Goal: Information Seeking & Learning: Learn about a topic

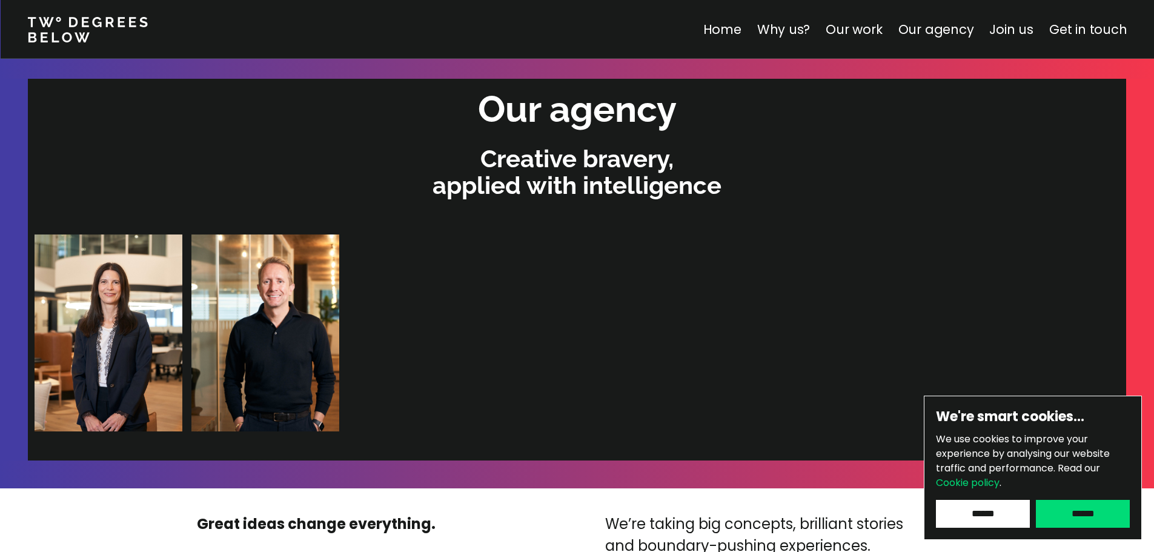
scroll to position [2543, 0]
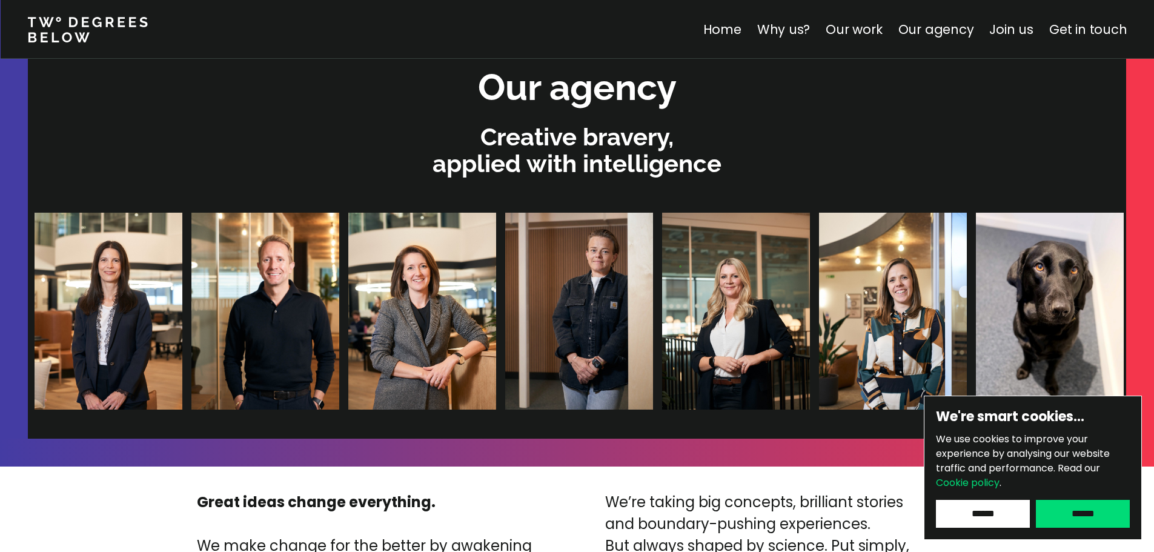
click at [975, 299] on img at bounding box center [1049, 311] width 148 height 197
click at [1096, 503] on input "******" at bounding box center [1082, 514] width 94 height 28
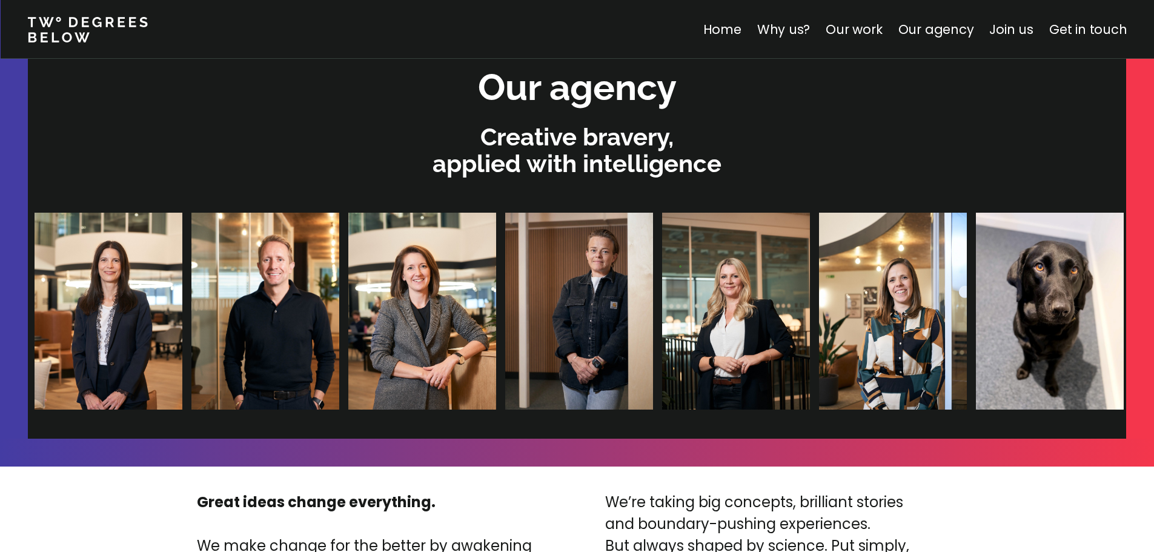
click at [504, 301] on img at bounding box center [578, 311] width 148 height 197
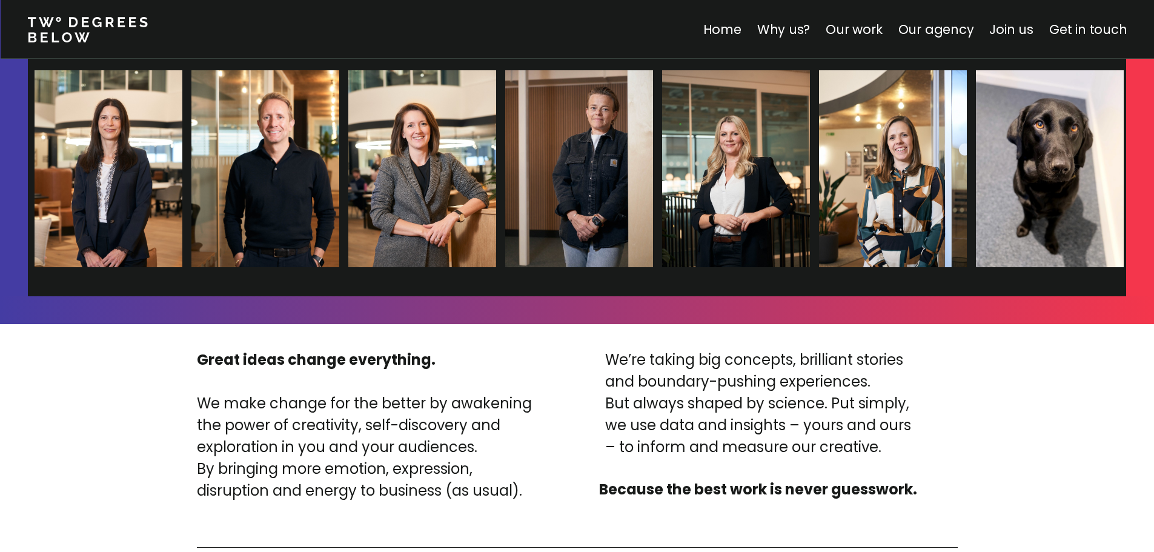
scroll to position [2664, 0]
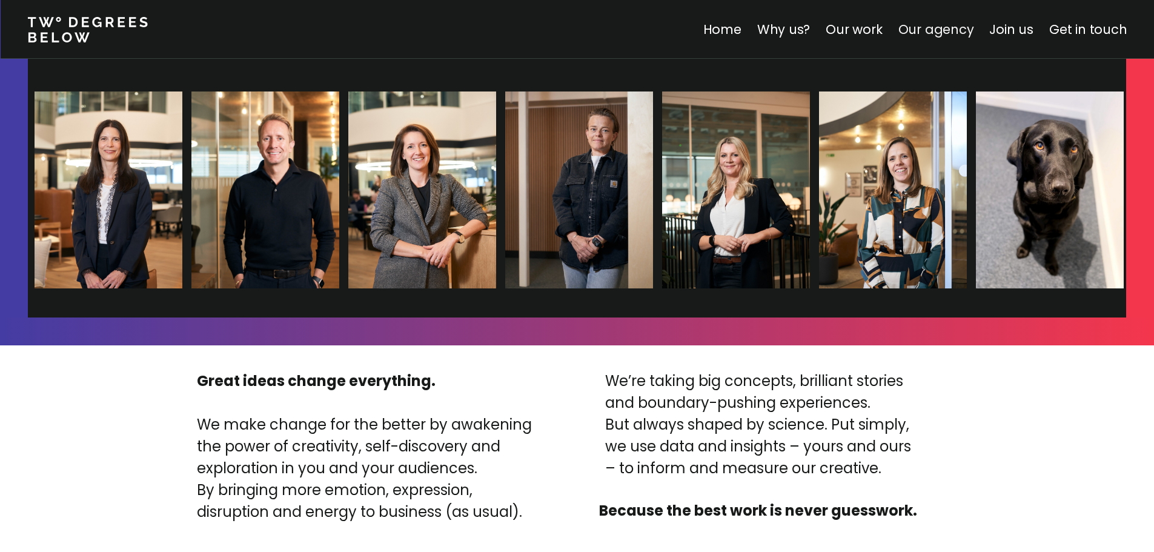
click at [940, 31] on link "Our agency" at bounding box center [935, 30] width 76 height 18
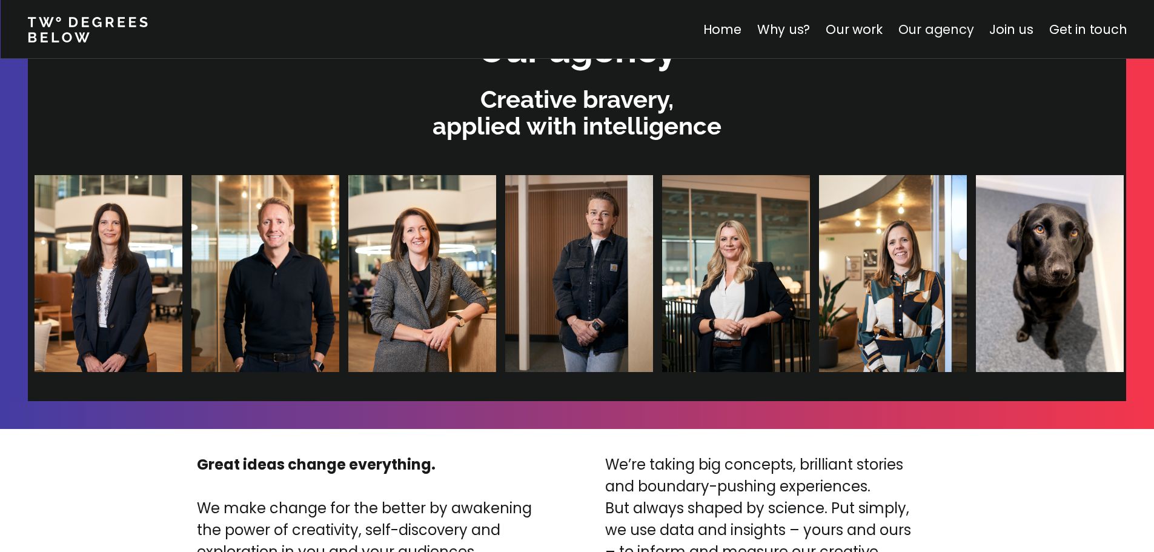
scroll to position [2572, 0]
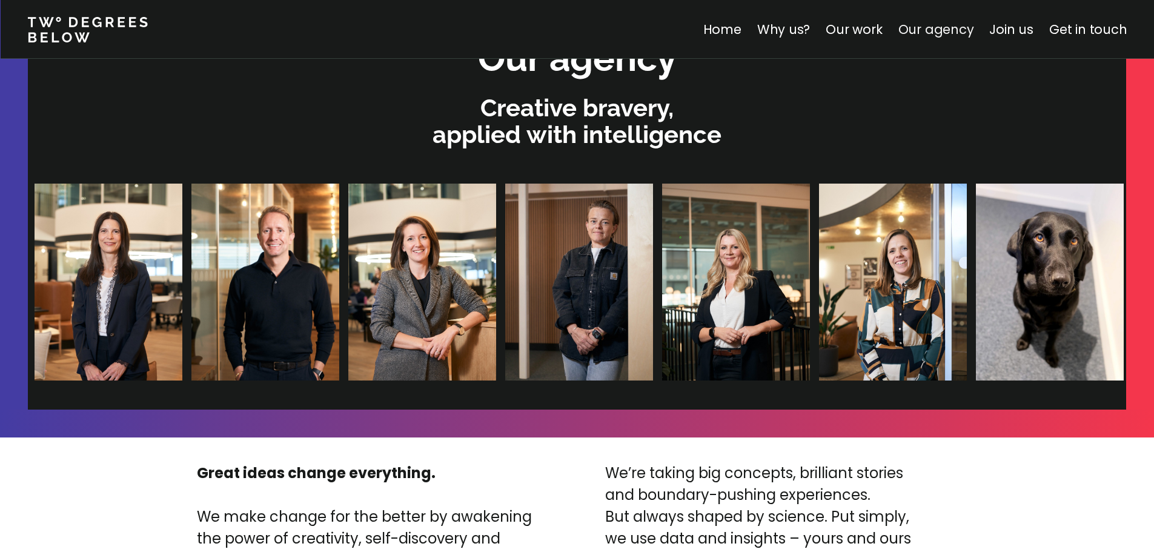
click at [938, 33] on link "Our agency" at bounding box center [935, 30] width 76 height 18
click at [738, 29] on link "Home" at bounding box center [721, 30] width 38 height 18
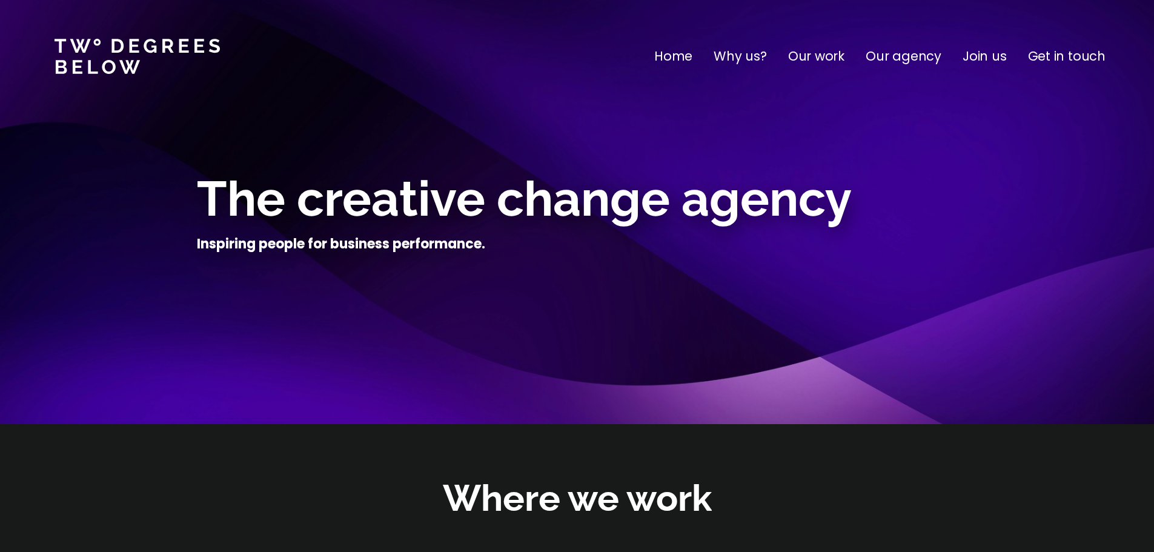
click at [841, 56] on p "Our work" at bounding box center [816, 56] width 56 height 19
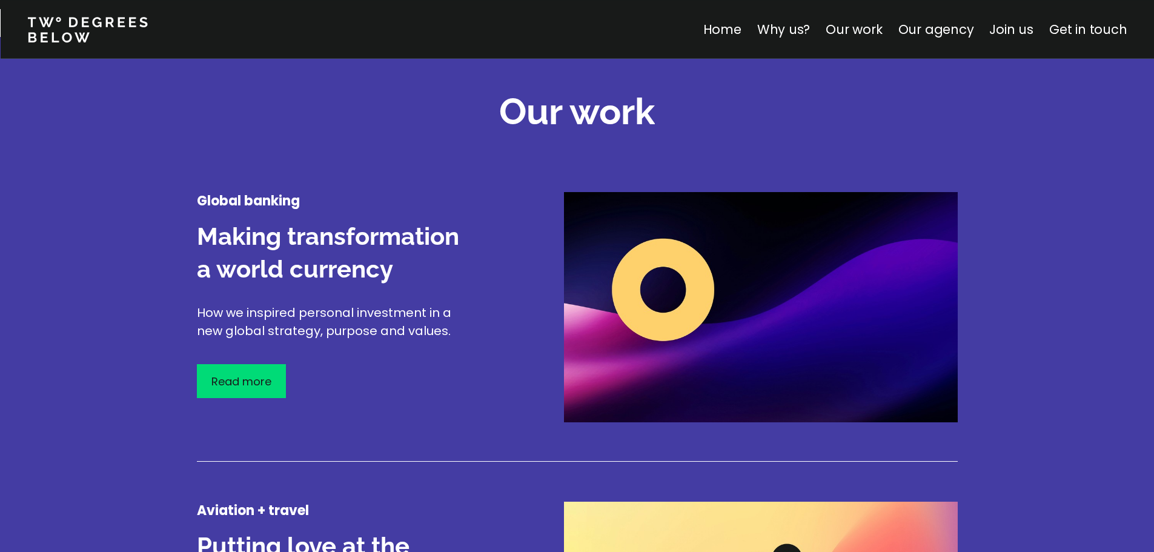
scroll to position [1419, 0]
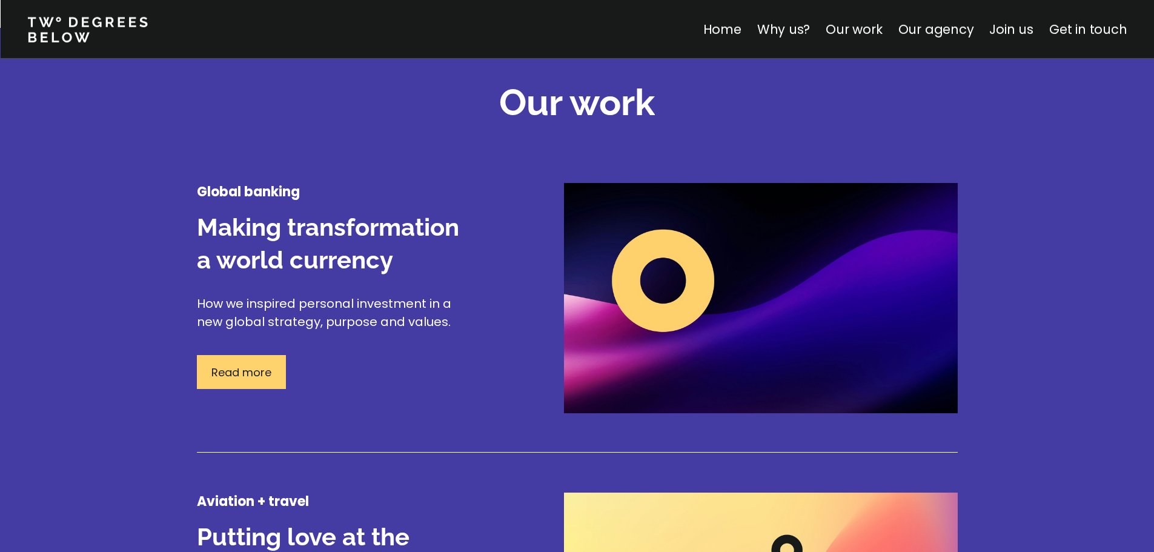
click at [260, 366] on p "Read more" at bounding box center [241, 372] width 60 height 16
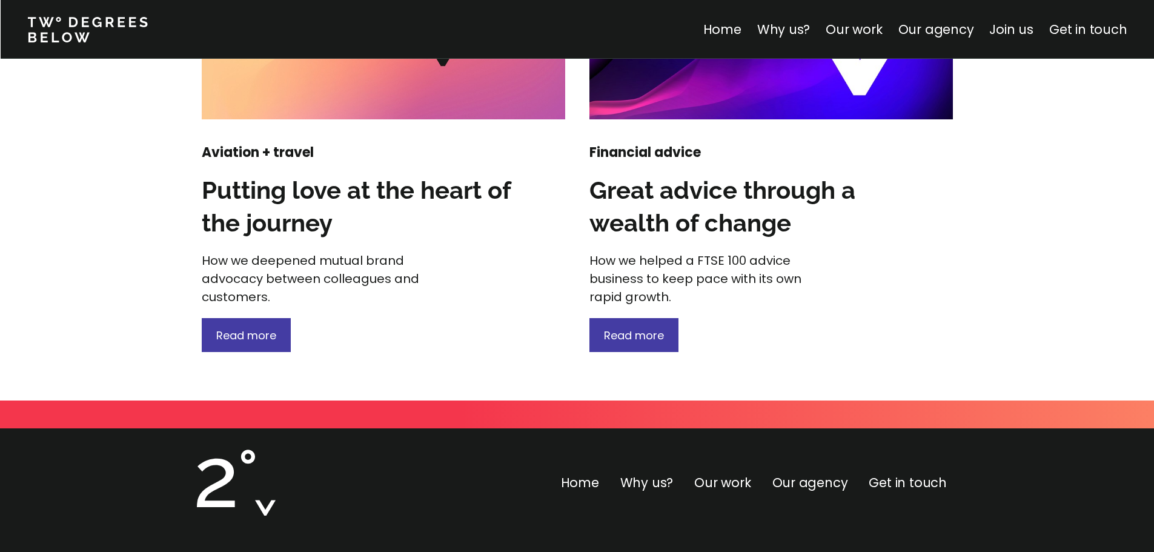
scroll to position [1792, 0]
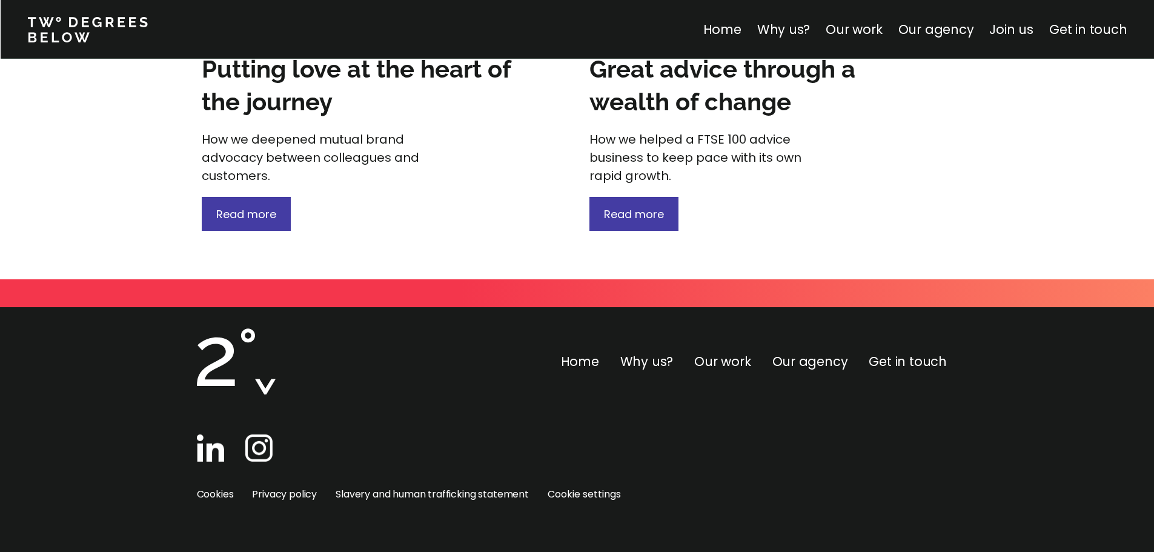
click at [262, 441] on img at bounding box center [258, 447] width 27 height 27
